Goal: Information Seeking & Learning: Find specific page/section

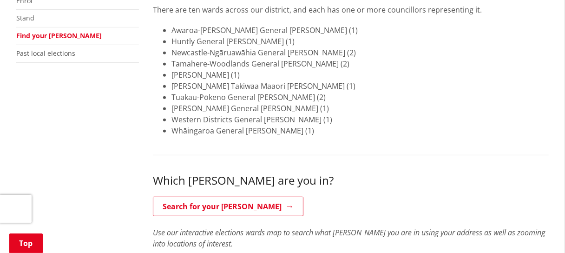
scroll to position [325, 0]
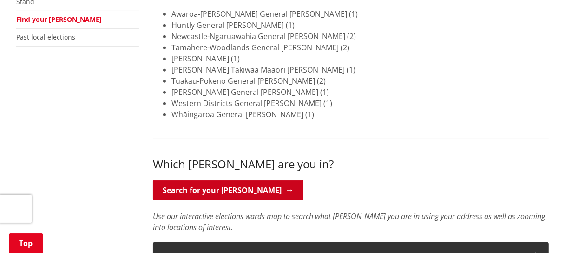
click at [222, 180] on link "Search for your [PERSON_NAME]" at bounding box center [228, 190] width 151 height 20
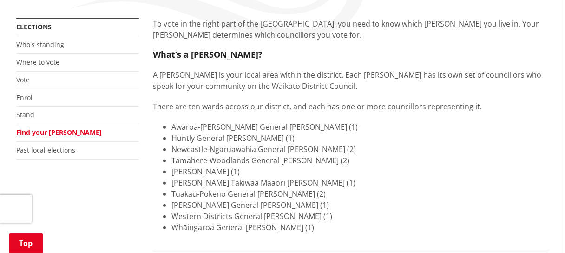
scroll to position [232, 0]
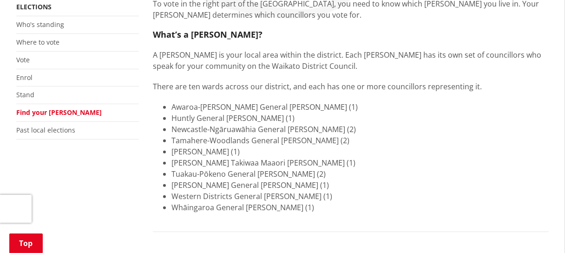
click at [56, 108] on link "Find your [PERSON_NAME]" at bounding box center [59, 112] width 86 height 9
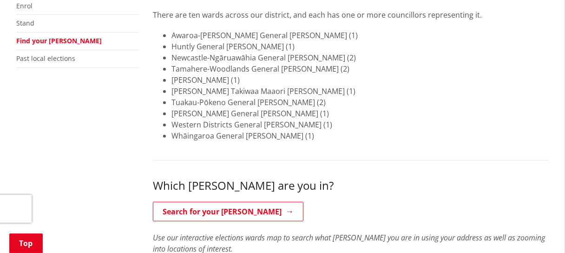
scroll to position [372, 0]
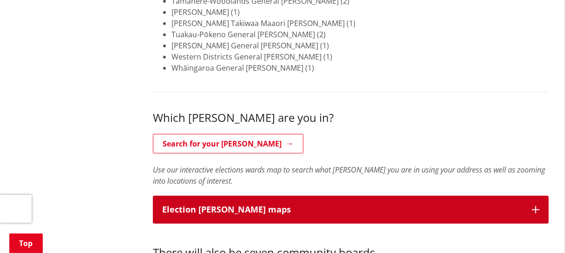
click at [533, 206] on icon "button" at bounding box center [535, 209] width 7 height 7
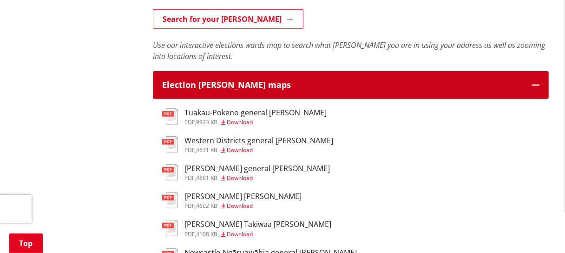
scroll to position [511, 0]
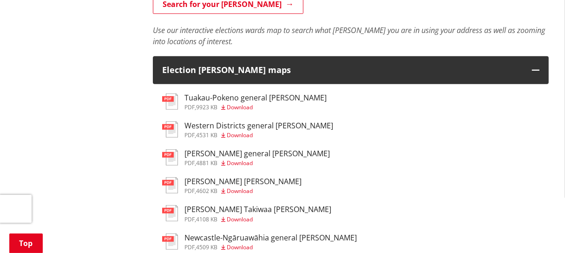
click at [171, 149] on img at bounding box center [170, 157] width 16 height 16
